Goal: Task Accomplishment & Management: Manage account settings

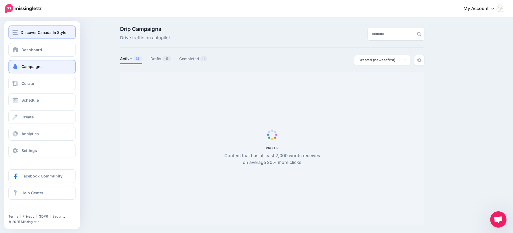
click at [21, 32] on span "Discover Canada In Style" at bounding box center [44, 32] width 46 height 6
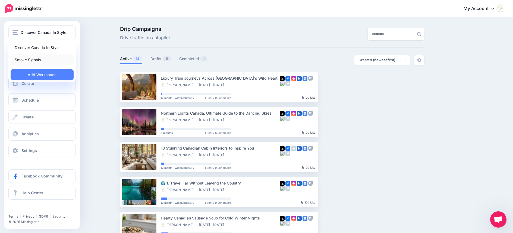
click at [29, 60] on link "Smoke Signals" at bounding box center [42, 60] width 63 height 11
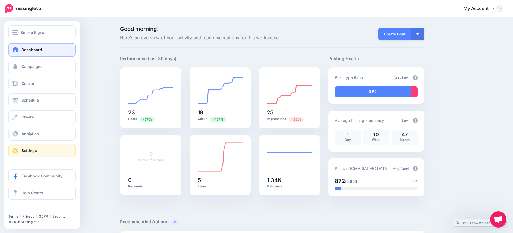
click at [21, 149] on span "Settings" at bounding box center [28, 151] width 15 height 5
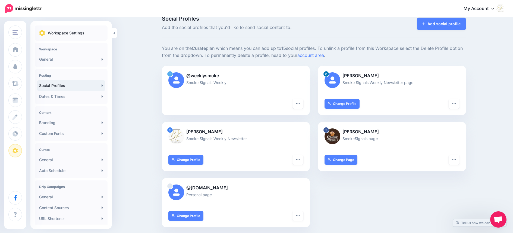
scroll to position [14, 0]
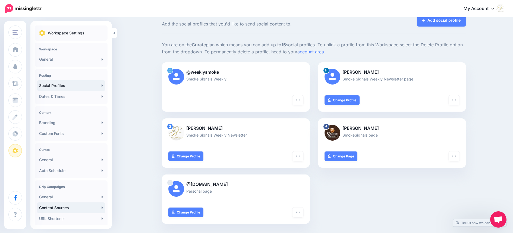
click at [84, 209] on link "Content Sources" at bounding box center [71, 208] width 68 height 11
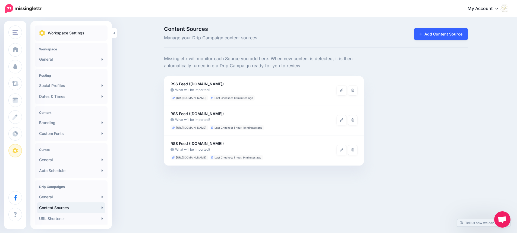
click at [435, 34] on link "Add Content Source" at bounding box center [441, 34] width 54 height 12
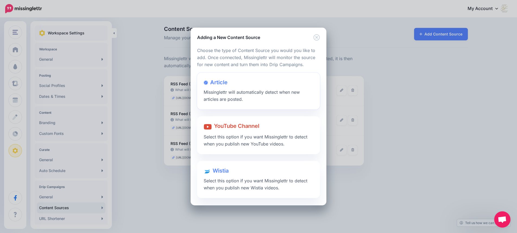
click at [222, 82] on span "Article" at bounding box center [218, 82] width 17 height 7
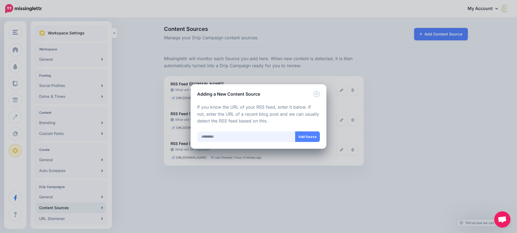
click at [223, 137] on input "text" at bounding box center [246, 137] width 98 height 11
paste input "**********"
type input "**********"
click at [308, 137] on button "Add Source" at bounding box center [307, 137] width 25 height 11
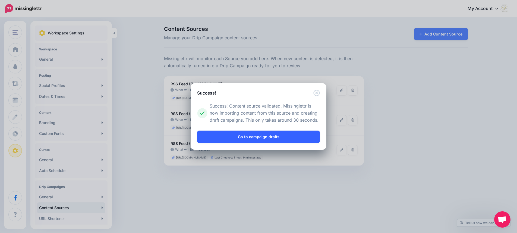
click at [270, 137] on link "Go to campaign drafts" at bounding box center [258, 137] width 123 height 12
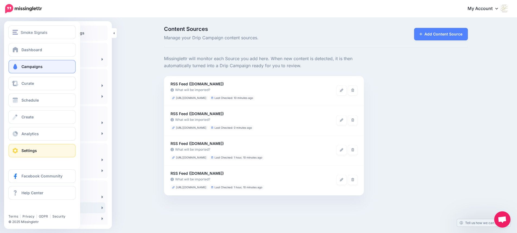
click at [26, 65] on span "Campaigns" at bounding box center [31, 66] width 21 height 5
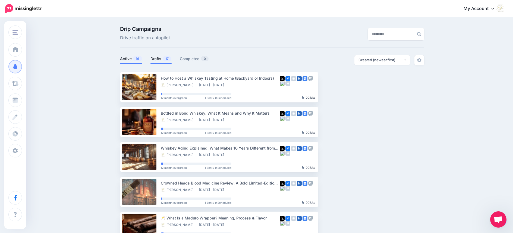
click at [158, 59] on link "Drafts 17" at bounding box center [160, 59] width 21 height 7
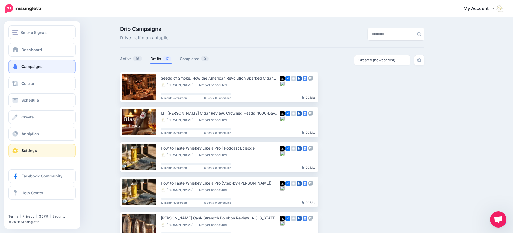
click at [13, 149] on span at bounding box center [15, 150] width 7 height 5
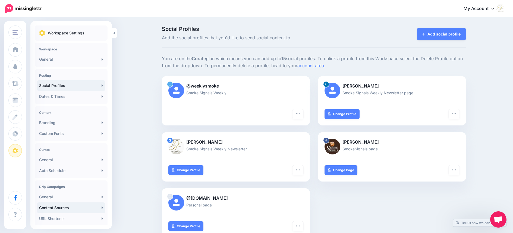
click at [65, 208] on link "Content Sources" at bounding box center [71, 208] width 68 height 11
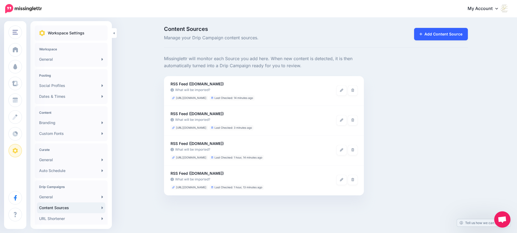
click at [451, 33] on link "Add Content Source" at bounding box center [441, 34] width 54 height 12
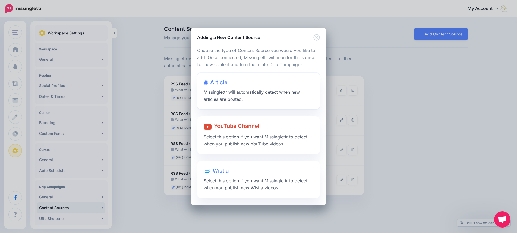
click at [219, 81] on span "Article" at bounding box center [218, 82] width 17 height 7
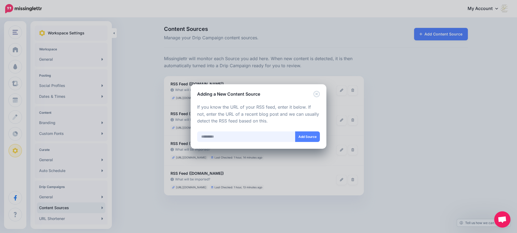
click at [232, 138] on input "text" at bounding box center [246, 137] width 98 height 11
paste input "**********"
type input "**********"
click at [305, 136] on button "Add Source" at bounding box center [307, 137] width 25 height 11
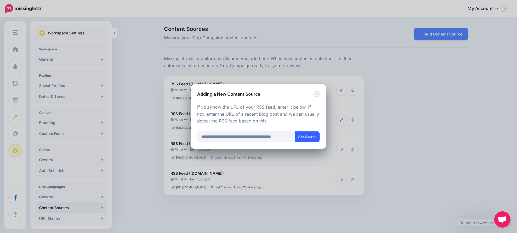
scroll to position [0, 0]
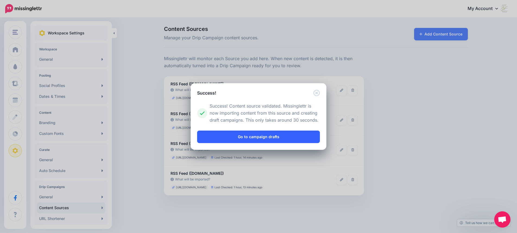
click at [267, 135] on link "Go to campaign drafts" at bounding box center [258, 137] width 123 height 12
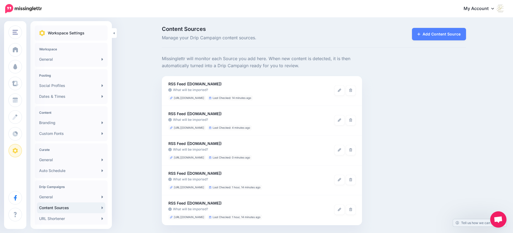
scroll to position [0, 0]
click at [352, 121] on icon at bounding box center [350, 119] width 3 height 3
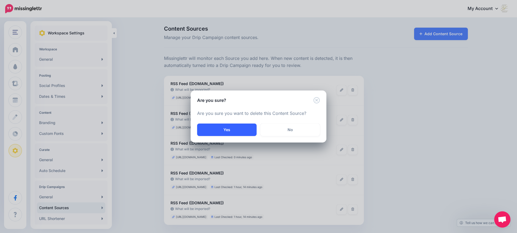
click at [228, 131] on button "Yes" at bounding box center [226, 130] width 59 height 12
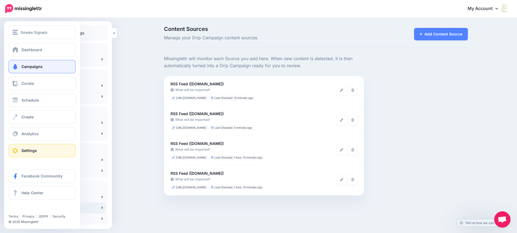
click at [15, 65] on span at bounding box center [15, 66] width 7 height 5
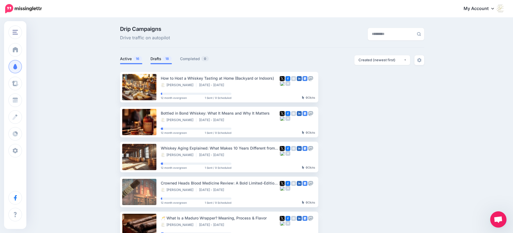
click at [156, 58] on link "Drafts 18" at bounding box center [160, 59] width 21 height 7
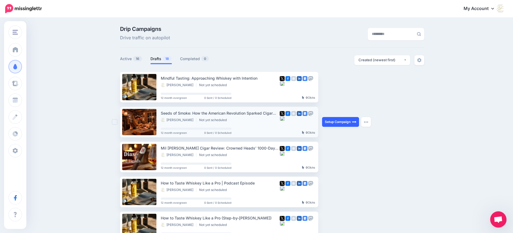
click at [342, 122] on link "Setup Campaign" at bounding box center [340, 122] width 37 height 10
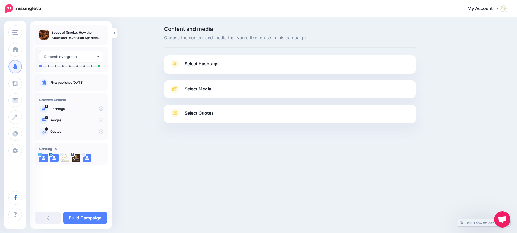
click at [213, 64] on span "Select Hashtags" at bounding box center [202, 63] width 34 height 7
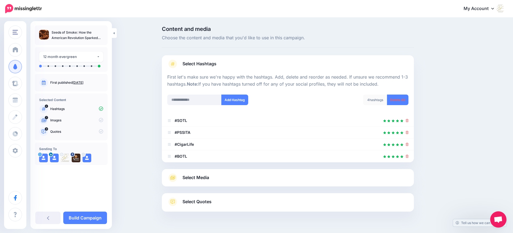
click at [213, 64] on span "Select Hashtags" at bounding box center [199, 63] width 34 height 7
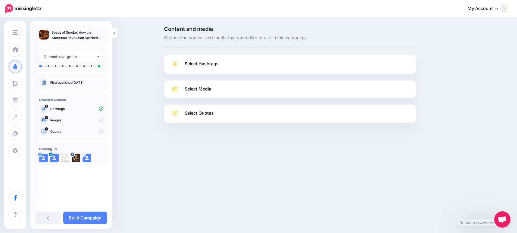
click at [203, 90] on span "Select Media" at bounding box center [198, 89] width 27 height 7
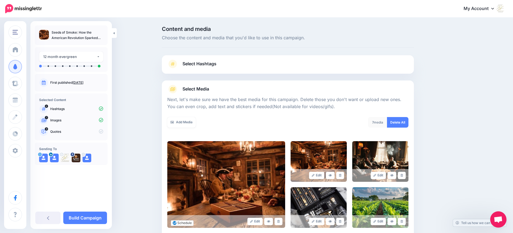
scroll to position [106, 0]
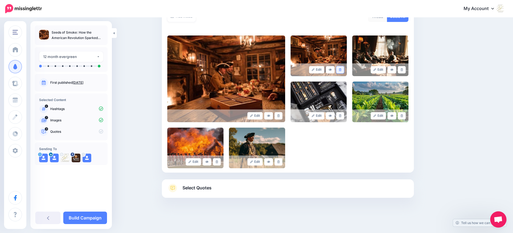
click at [341, 70] on icon at bounding box center [340, 69] width 2 height 3
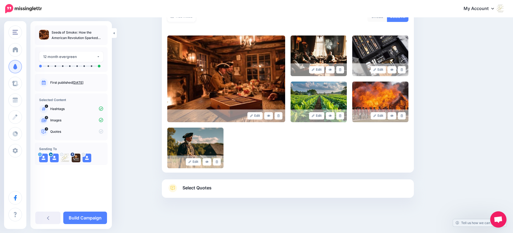
click at [341, 70] on icon at bounding box center [340, 69] width 2 height 3
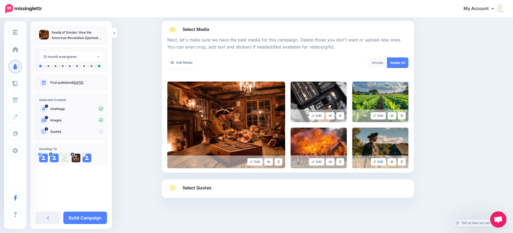
scroll to position [60, 0]
click at [343, 70] on div "5 media Delete All" at bounding box center [350, 66] width 125 height 17
click at [343, 117] on link at bounding box center [340, 115] width 8 height 7
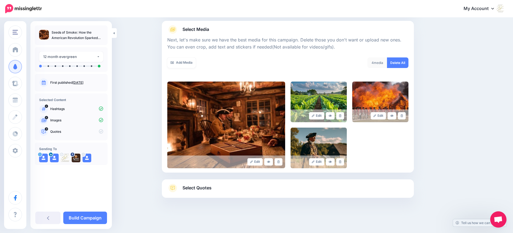
click at [343, 117] on link at bounding box center [340, 115] width 8 height 7
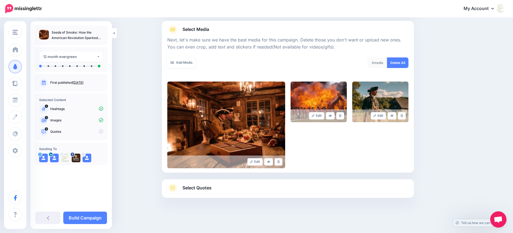
click at [343, 117] on link at bounding box center [340, 115] width 8 height 7
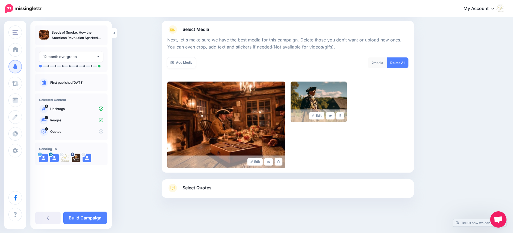
click at [343, 117] on link at bounding box center [340, 115] width 8 height 7
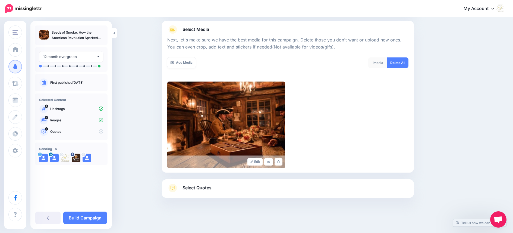
click at [208, 187] on span "Select Quotes" at bounding box center [196, 188] width 29 height 7
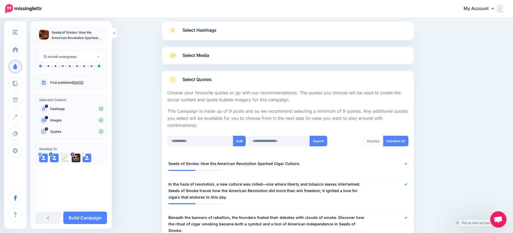
scroll to position [30, 0]
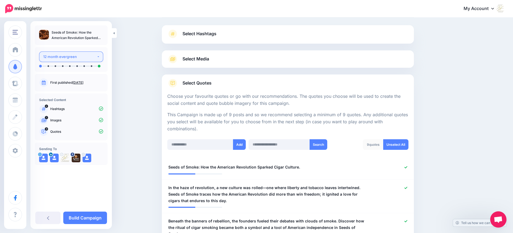
click at [98, 58] on button "12 month evergreen" at bounding box center [71, 57] width 64 height 11
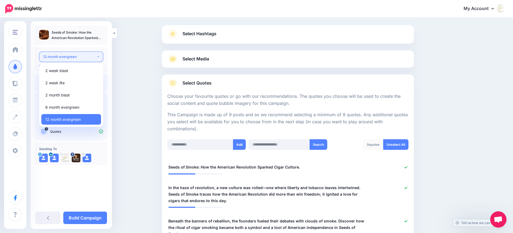
click at [98, 58] on button "12 month evergreen" at bounding box center [71, 57] width 64 height 11
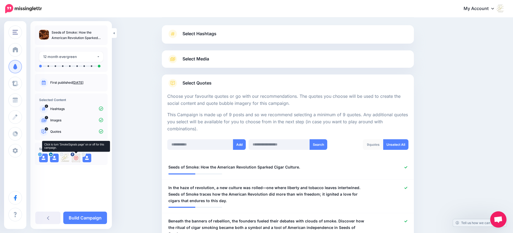
click at [76, 159] on icon at bounding box center [76, 158] width 4 height 4
click at [55, 158] on icon at bounding box center [54, 158] width 4 height 4
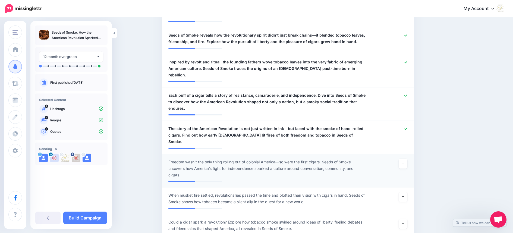
scroll to position [0, 0]
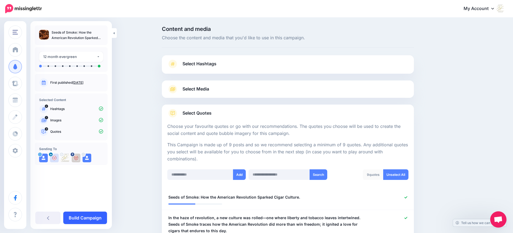
click at [86, 217] on link "Build Campaign" at bounding box center [85, 218] width 44 height 12
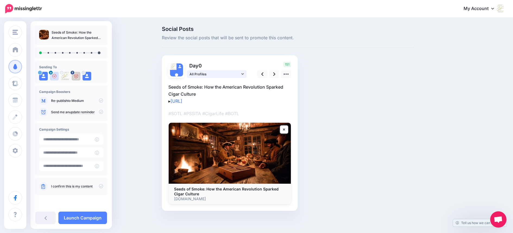
click at [244, 74] on icon at bounding box center [242, 73] width 2 height 1
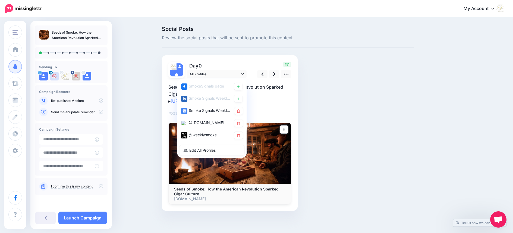
click at [416, 140] on div "Social Posts Review the social posts that will be sent to promote this content.…" at bounding box center [288, 126] width 260 height 201
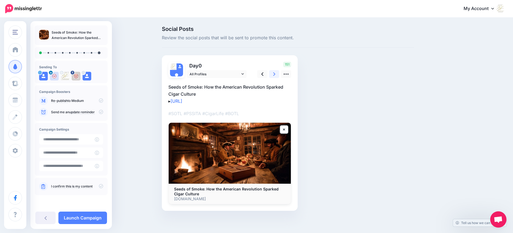
click at [275, 74] on icon at bounding box center [274, 74] width 2 height 6
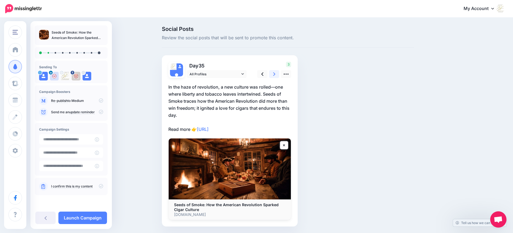
click at [275, 74] on icon at bounding box center [274, 74] width 2 height 6
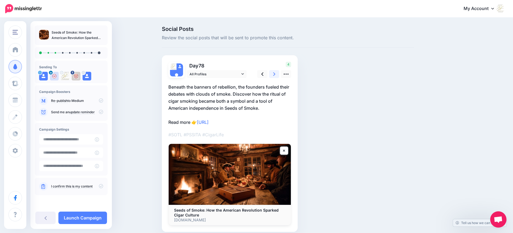
click at [275, 74] on icon at bounding box center [274, 74] width 2 height 6
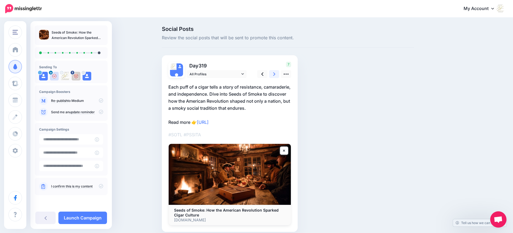
click at [275, 74] on icon at bounding box center [274, 74] width 2 height 6
click at [92, 219] on link "Launch Campaign" at bounding box center [82, 218] width 49 height 12
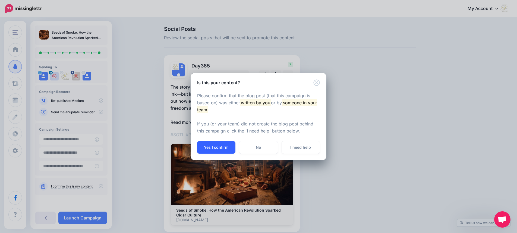
click at [219, 147] on button "Yes I confirm" at bounding box center [216, 147] width 38 height 12
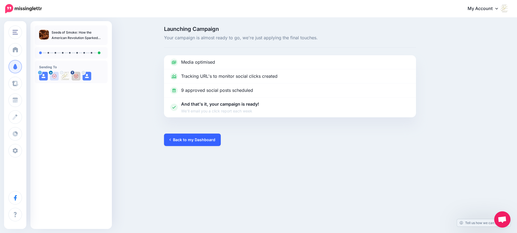
click at [204, 140] on link "Back to my Dashboard" at bounding box center [192, 140] width 57 height 12
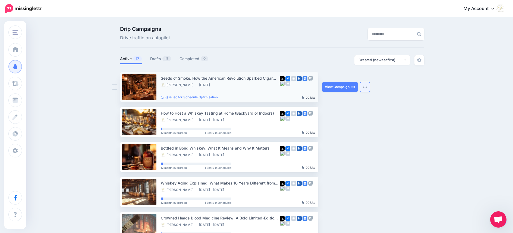
click at [367, 87] on img "button" at bounding box center [365, 87] width 4 height 2
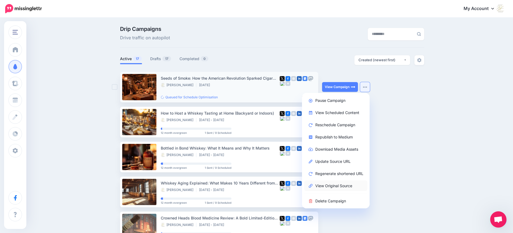
click at [348, 187] on link "View Original Source" at bounding box center [335, 186] width 63 height 11
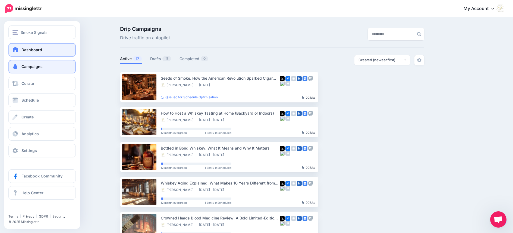
click at [19, 48] on link "Dashboard" at bounding box center [41, 50] width 67 height 14
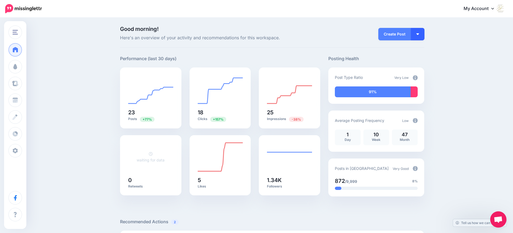
click at [419, 34] on img "button" at bounding box center [417, 34] width 3 height 2
click at [409, 61] on link "Create Campaign" at bounding box center [401, 61] width 39 height 11
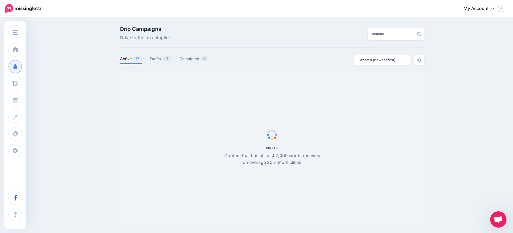
scroll to position [11, 0]
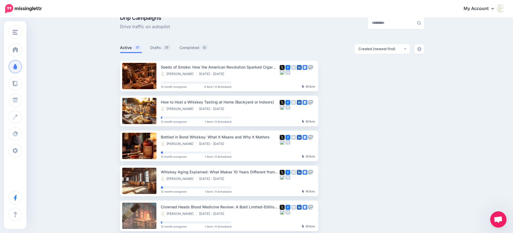
drag, startPoint x: 498, startPoint y: 220, endPoint x: 503, endPoint y: 160, distance: 60.2
click at [503, 160] on body "My Account Dashboard My Account Billing Logout" at bounding box center [256, 105] width 513 height 233
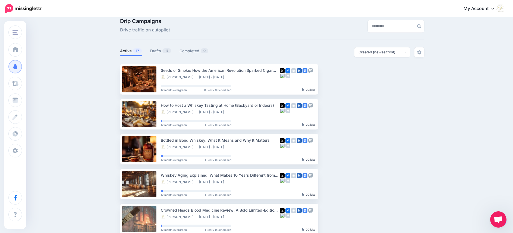
scroll to position [4, 0]
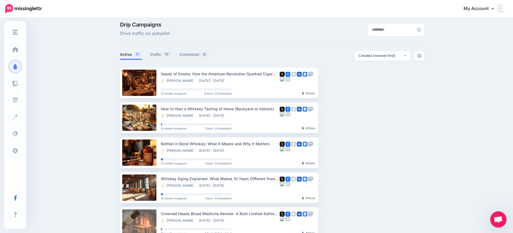
click at [497, 220] on span "Open chat" at bounding box center [498, 221] width 9 height 8
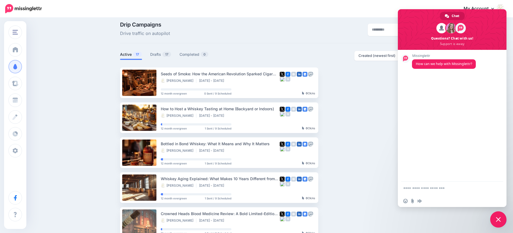
click at [499, 220] on span "Close chat" at bounding box center [498, 219] width 5 height 5
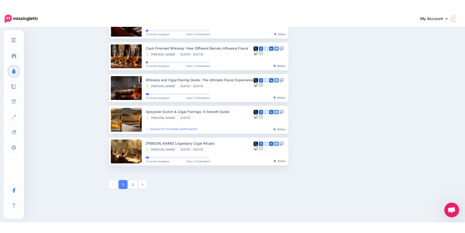
scroll to position [247, 0]
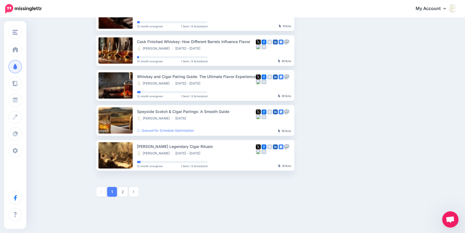
scroll to position [261, 0]
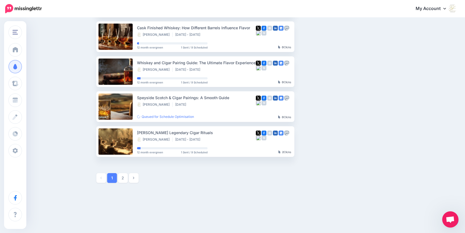
drag, startPoint x: 451, startPoint y: 220, endPoint x: 447, endPoint y: 154, distance: 65.8
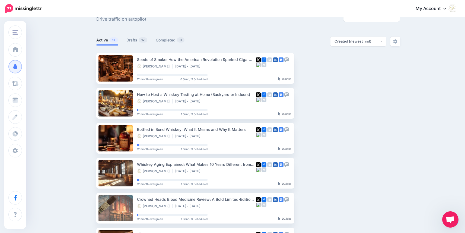
scroll to position [0, 0]
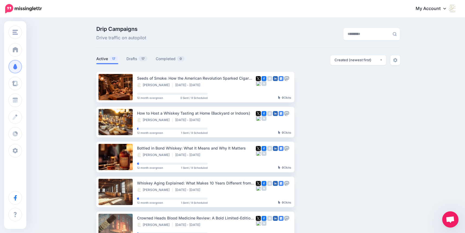
click at [451, 219] on span "Open chat" at bounding box center [450, 221] width 9 height 8
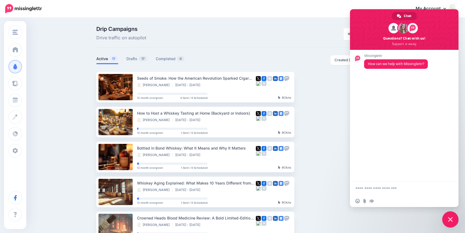
click at [450, 219] on span "Close chat" at bounding box center [450, 219] width 5 height 5
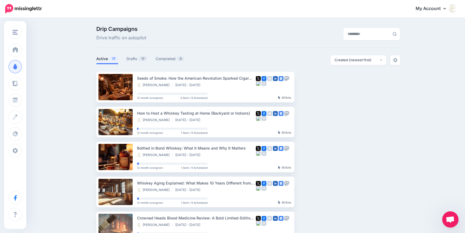
drag, startPoint x: 450, startPoint y: 219, endPoint x: 419, endPoint y: 210, distance: 32.1
click at [419, 210] on body "My Account Dashboard My Account Billing Logout" at bounding box center [232, 116] width 465 height 233
click at [397, 61] on img at bounding box center [395, 60] width 4 height 4
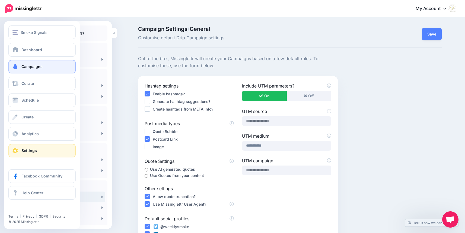
click at [14, 66] on span at bounding box center [15, 66] width 7 height 5
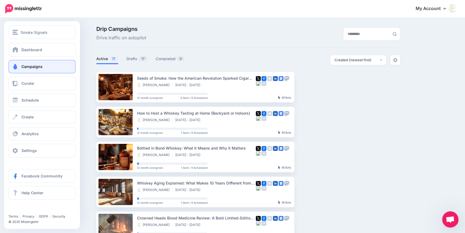
click at [16, 65] on span at bounding box center [15, 66] width 7 height 5
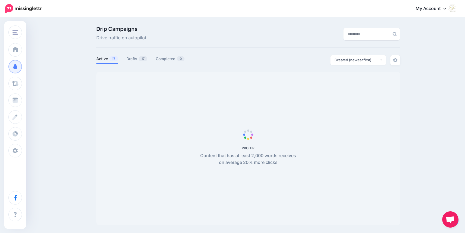
click at [452, 221] on body "My Account Dashboard My Account Billing Logout" at bounding box center [232, 116] width 465 height 233
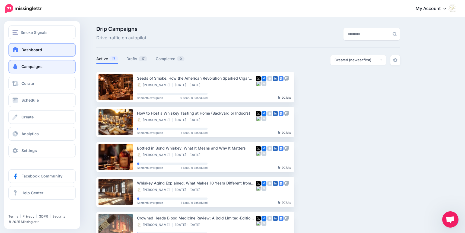
click at [15, 50] on span at bounding box center [15, 49] width 7 height 5
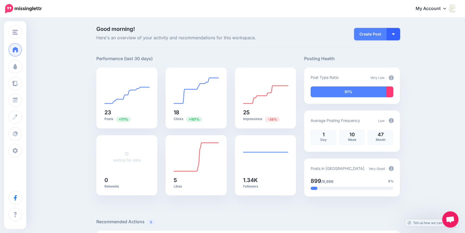
click at [395, 34] on img "button" at bounding box center [393, 34] width 3 height 2
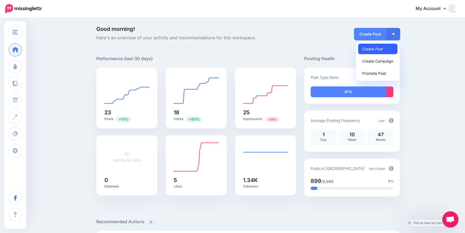
click at [383, 49] on link "Create Post" at bounding box center [377, 49] width 39 height 11
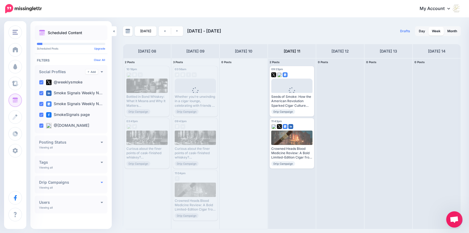
click at [101, 183] on icon at bounding box center [102, 183] width 2 height 4
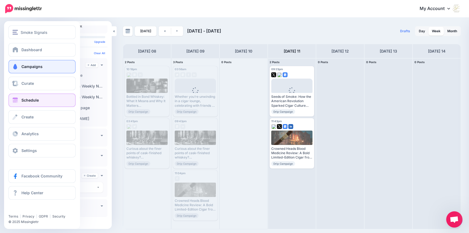
click at [15, 67] on span at bounding box center [15, 66] width 7 height 5
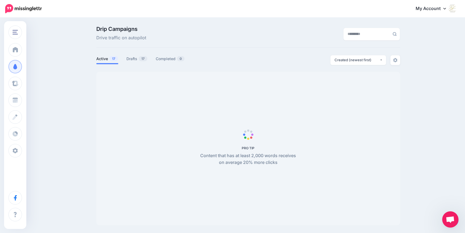
click at [450, 222] on span "Open chat" at bounding box center [450, 221] width 9 height 8
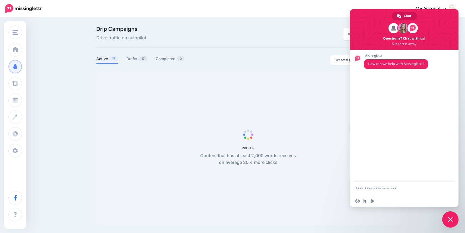
click at [451, 220] on span "Close chat" at bounding box center [450, 219] width 5 height 5
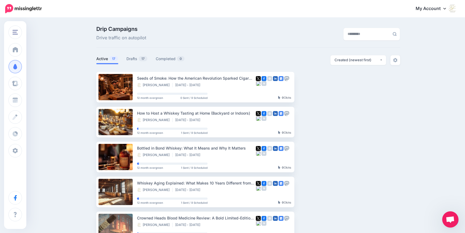
drag, startPoint x: 448, startPoint y: 222, endPoint x: 445, endPoint y: 186, distance: 36.2
click at [445, 186] on body "My Account Dashboard My Account Billing Logout" at bounding box center [232, 116] width 465 height 233
drag, startPoint x: 453, startPoint y: 220, endPoint x: 413, endPoint y: 214, distance: 40.2
click at [413, 214] on body "My Account Dashboard My Account Billing Logout" at bounding box center [232, 116] width 465 height 233
drag, startPoint x: 449, startPoint y: 217, endPoint x: 424, endPoint y: 214, distance: 25.8
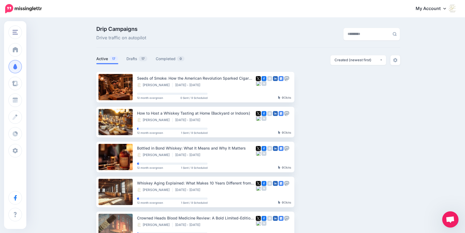
click at [424, 214] on body "My Account Dashboard My Account Billing Logout" at bounding box center [232, 116] width 465 height 233
drag, startPoint x: 450, startPoint y: 217, endPoint x: 448, endPoint y: 214, distance: 3.1
click at [448, 214] on span "Open chat" at bounding box center [451, 220] width 16 height 16
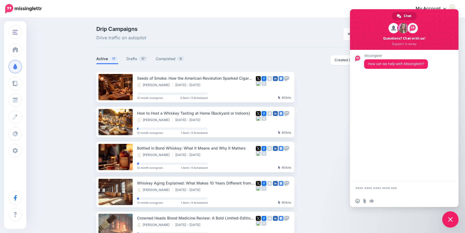
drag, startPoint x: 452, startPoint y: 222, endPoint x: 443, endPoint y: 220, distance: 9.2
click at [443, 220] on span "Close chat" at bounding box center [451, 220] width 16 height 16
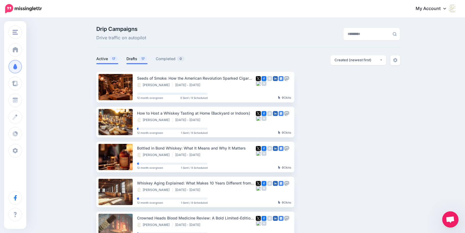
click at [132, 60] on link "Drafts 17" at bounding box center [137, 59] width 21 height 7
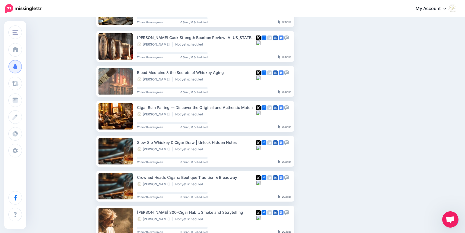
scroll to position [212, 0]
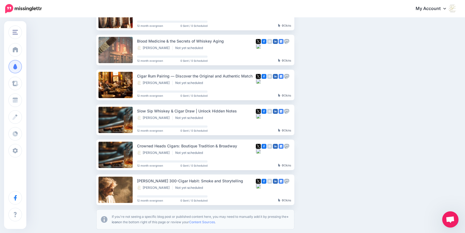
drag, startPoint x: 451, startPoint y: 220, endPoint x: 444, endPoint y: 217, distance: 7.8
click at [444, 217] on span "Open chat" at bounding box center [451, 220] width 16 height 16
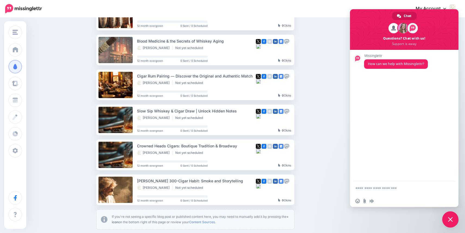
click at [459, 222] on div at bounding box center [452, 220] width 14 height 12
click at [451, 219] on span "Close chat" at bounding box center [450, 219] width 5 height 5
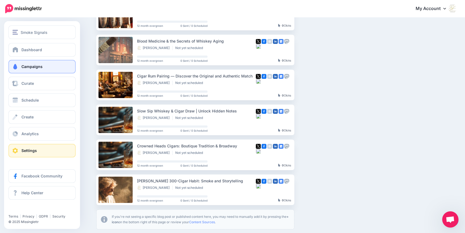
click at [17, 150] on span at bounding box center [15, 150] width 7 height 5
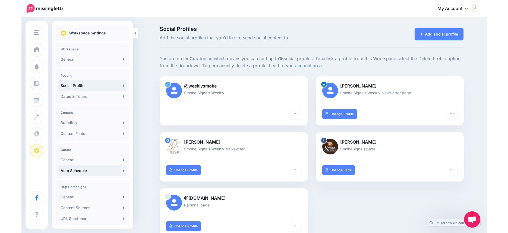
scroll to position [65, 0]
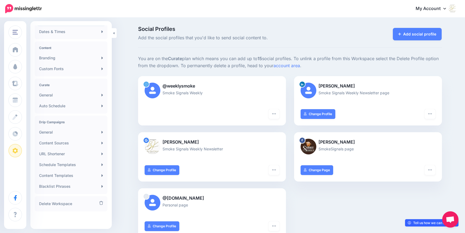
click at [432, 223] on link "Tell us how we can improve" at bounding box center [431, 223] width 53 height 7
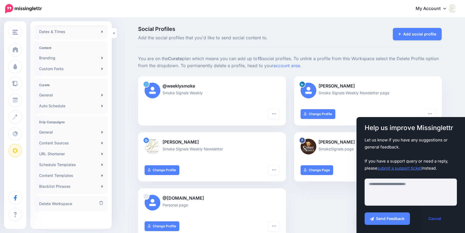
click at [434, 219] on link "Cancel" at bounding box center [435, 219] width 44 height 12
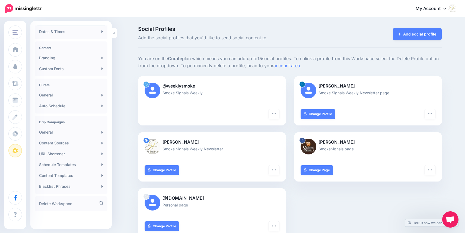
drag, startPoint x: 451, startPoint y: 219, endPoint x: 425, endPoint y: 212, distance: 27.2
click at [425, 212] on body "My Account Dashboard My Account Billing Logout" at bounding box center [232, 116] width 465 height 233
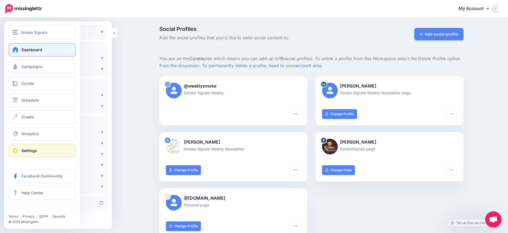
click at [17, 48] on span at bounding box center [15, 49] width 7 height 5
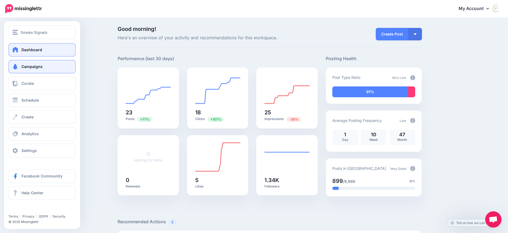
click at [22, 67] on span "Campaigns" at bounding box center [31, 66] width 21 height 5
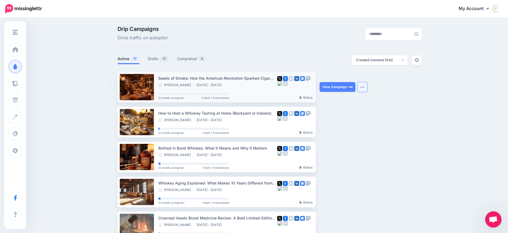
click at [364, 86] on img "button" at bounding box center [362, 87] width 4 height 2
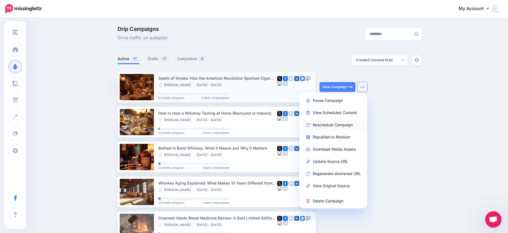
click at [348, 125] on link "Reschedule Campaign" at bounding box center [333, 125] width 63 height 11
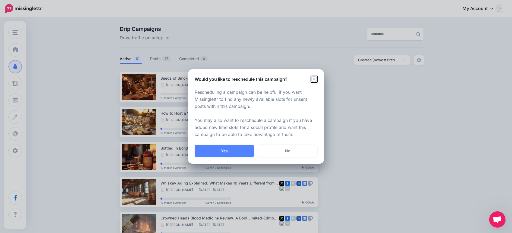
click at [313, 79] on icon "Close" at bounding box center [314, 79] width 7 height 7
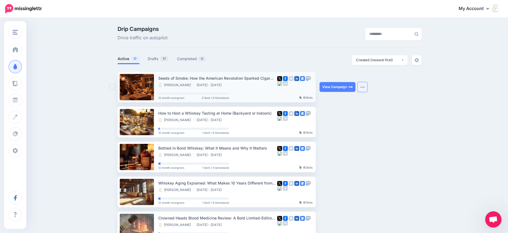
click at [365, 88] on img "button" at bounding box center [362, 87] width 4 height 2
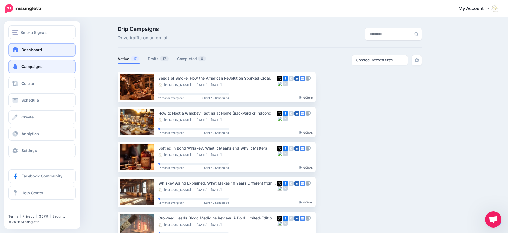
click at [15, 50] on span at bounding box center [15, 49] width 7 height 5
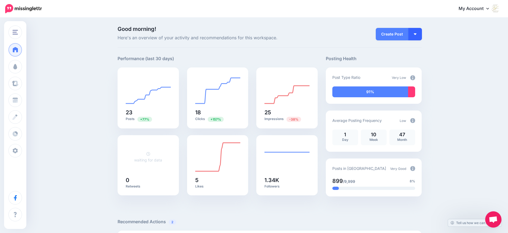
click at [416, 35] on img "button" at bounding box center [415, 34] width 3 height 2
click at [409, 61] on link "Create Campaign" at bounding box center [399, 61] width 39 height 11
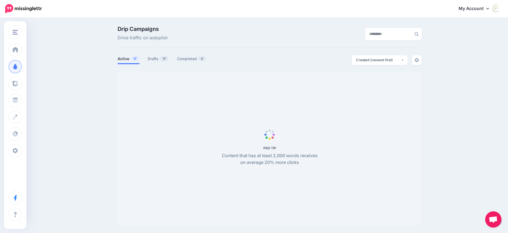
click at [493, 223] on span "Open chat" at bounding box center [493, 221] width 9 height 8
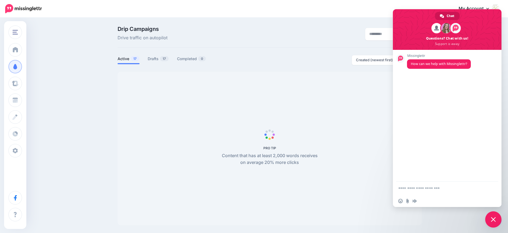
click at [493, 219] on span "Close chat" at bounding box center [493, 219] width 5 height 5
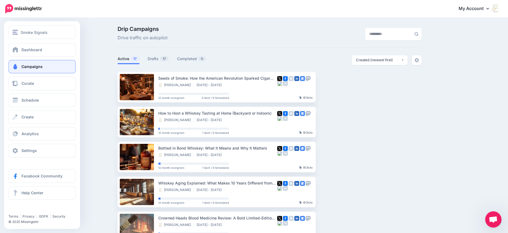
click at [18, 67] on span at bounding box center [15, 66] width 7 height 5
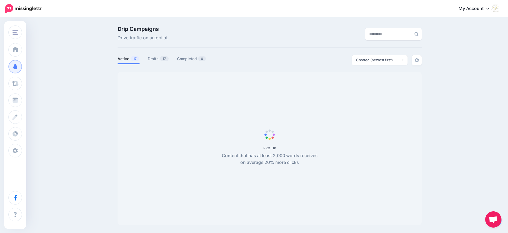
click at [491, 220] on body "My Account Dashboard My Account Billing Logout" at bounding box center [254, 116] width 508 height 233
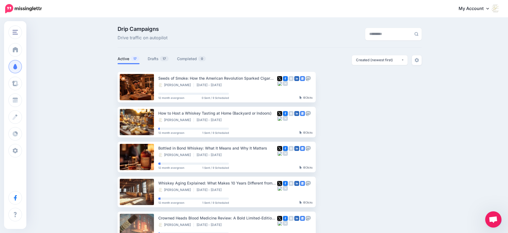
click at [489, 8] on icon at bounding box center [487, 8] width 3 height 4
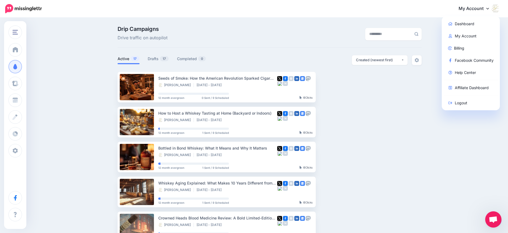
drag, startPoint x: 493, startPoint y: 218, endPoint x: 444, endPoint y: 213, distance: 49.5
click at [444, 213] on body "My Account Dashboard My Account Billing Logout" at bounding box center [254, 116] width 508 height 233
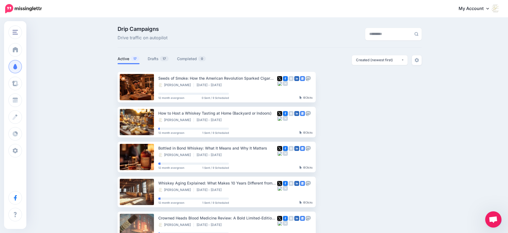
click at [494, 220] on span "Open chat" at bounding box center [493, 221] width 9 height 8
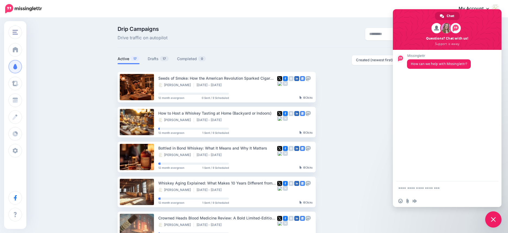
click at [426, 189] on textarea "Compose your message..." at bounding box center [441, 189] width 86 height 5
type textarea "**********"
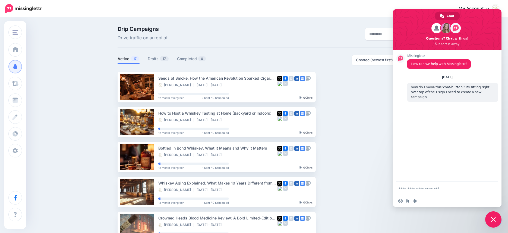
click at [425, 139] on div "Missinglettr How can we help with Missinglettr? Thursday, 11 September how do I…" at bounding box center [447, 116] width 109 height 132
